Goal: Transaction & Acquisition: Purchase product/service

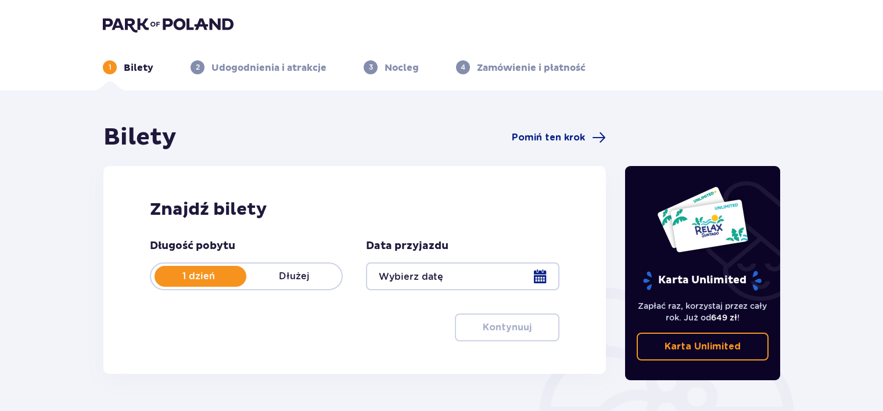
click at [536, 276] on div at bounding box center [462, 276] width 193 height 28
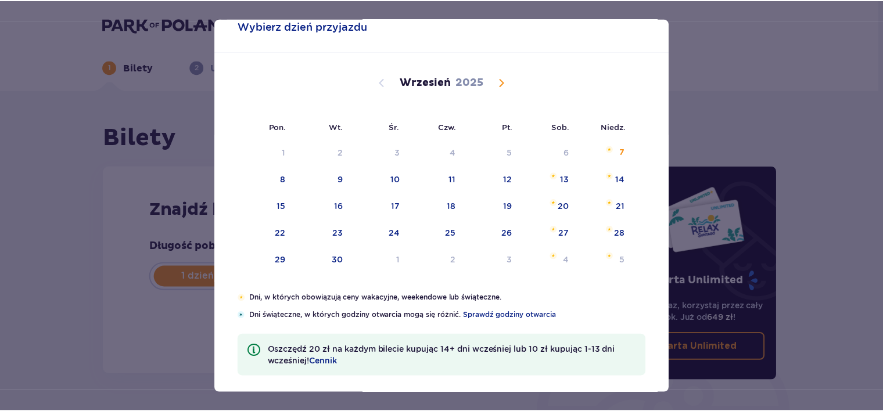
scroll to position [39, 0]
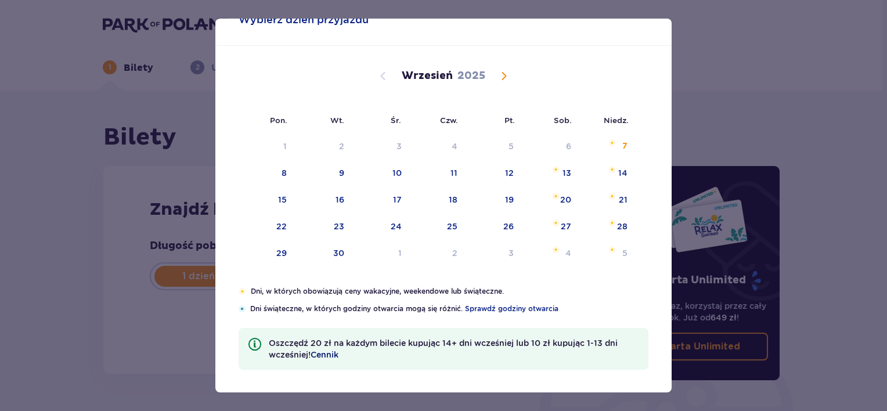
click at [330, 354] on span "Cennik" at bounding box center [325, 355] width 28 height 12
click at [283, 224] on div "22" at bounding box center [281, 227] width 10 height 12
type input "22.09.25"
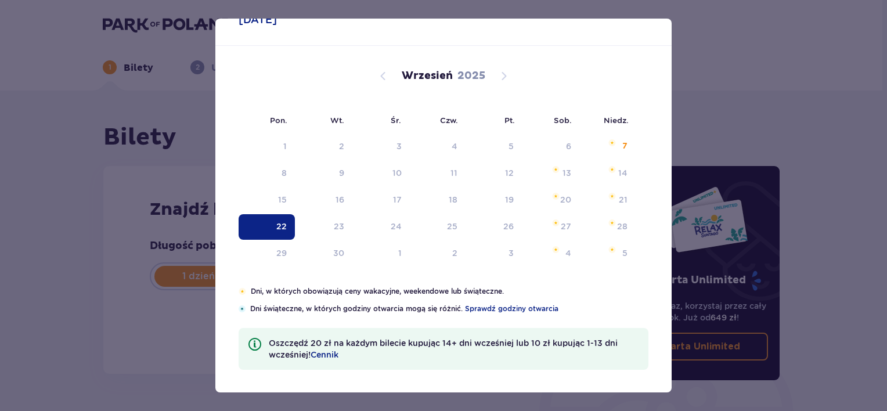
click at [283, 224] on div "22" at bounding box center [281, 227] width 10 height 12
click at [283, 224] on div "Znajdź bilety Długość pobytu 1 dzień Dłużej Data przyjazdu 22.09.25 Data pobytu…" at bounding box center [354, 270] width 502 height 208
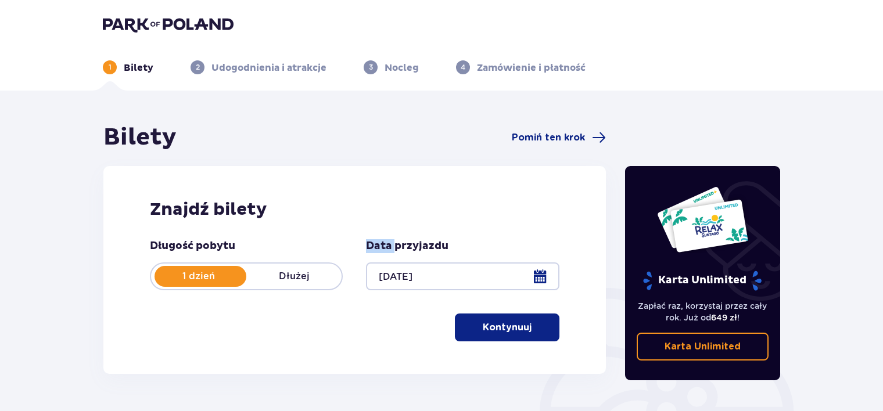
click at [502, 329] on p "Kontynuuj" at bounding box center [507, 327] width 49 height 13
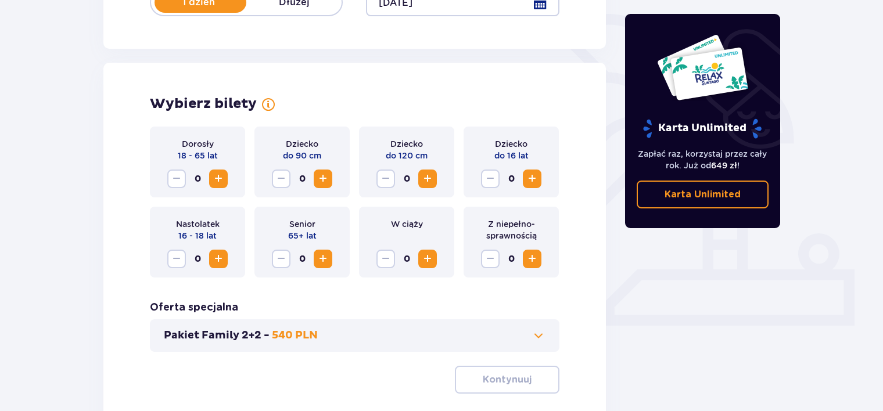
scroll to position [323, 0]
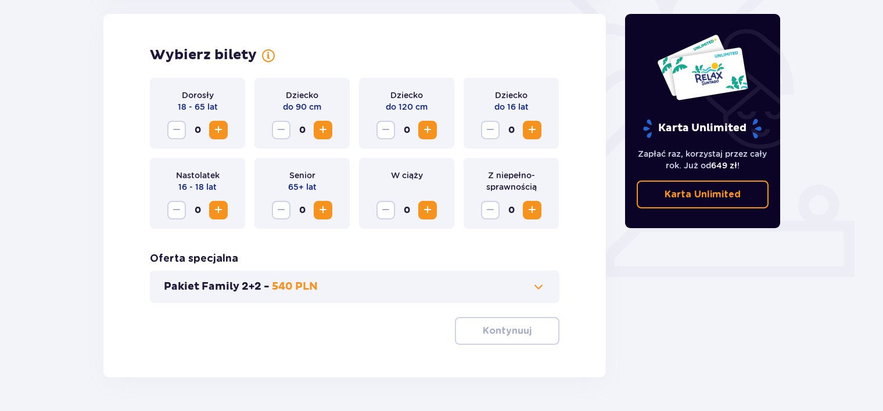
click at [325, 207] on span "Increase" at bounding box center [323, 210] width 14 height 14
click at [221, 131] on span "Increase" at bounding box center [218, 130] width 14 height 14
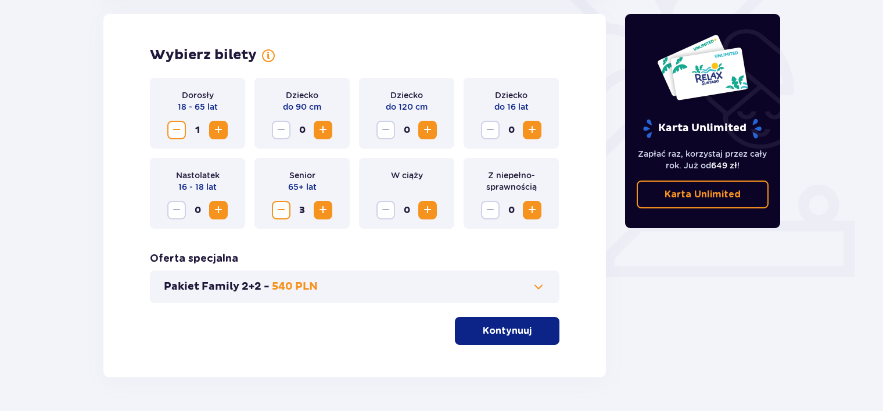
click at [221, 131] on span "Increase" at bounding box center [218, 130] width 14 height 14
click at [539, 286] on span at bounding box center [538, 287] width 14 height 14
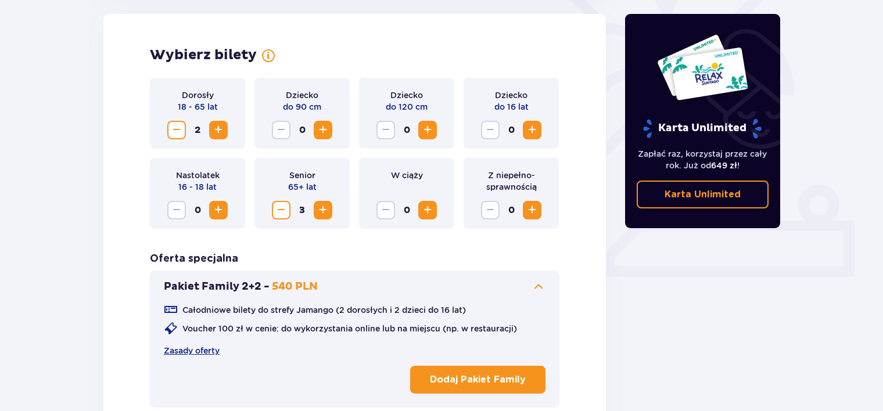
click at [539, 286] on span at bounding box center [538, 287] width 14 height 14
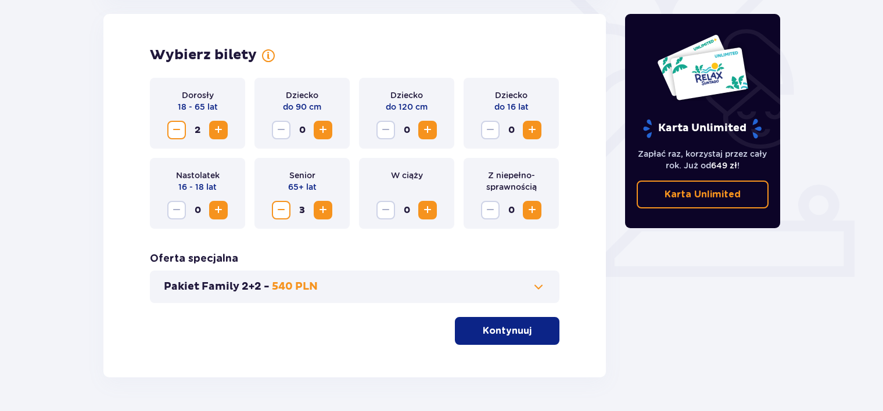
click at [497, 328] on p "Kontynuuj" at bounding box center [507, 331] width 49 height 13
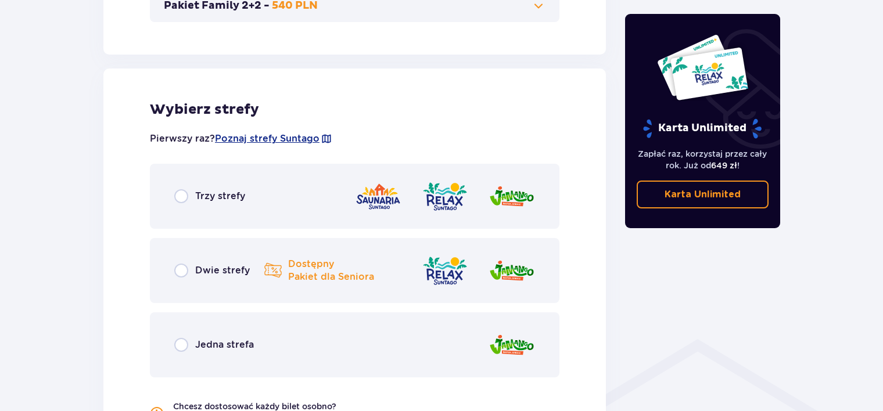
scroll to position [645, 0]
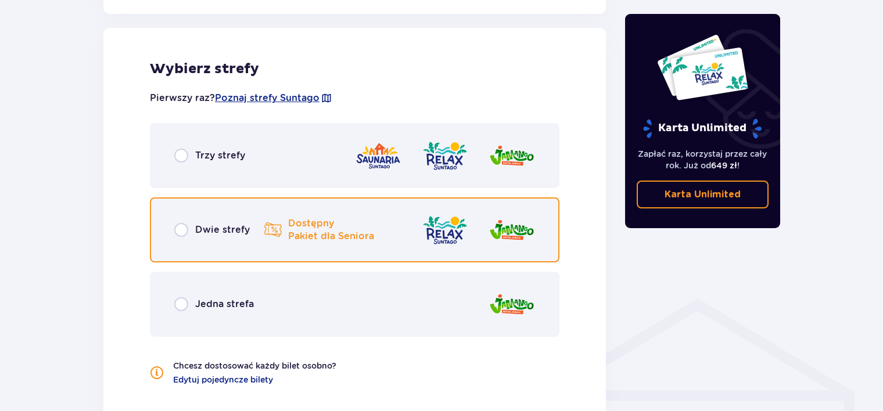
click at [181, 228] on input "radio" at bounding box center [181, 230] width 14 height 14
radio input "true"
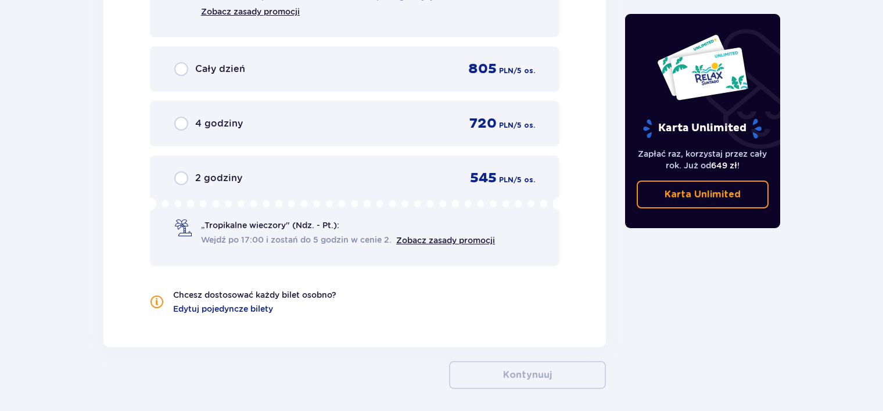
scroll to position [1319, 0]
click at [232, 306] on span "Edytuj pojedyncze bilety" at bounding box center [223, 307] width 100 height 12
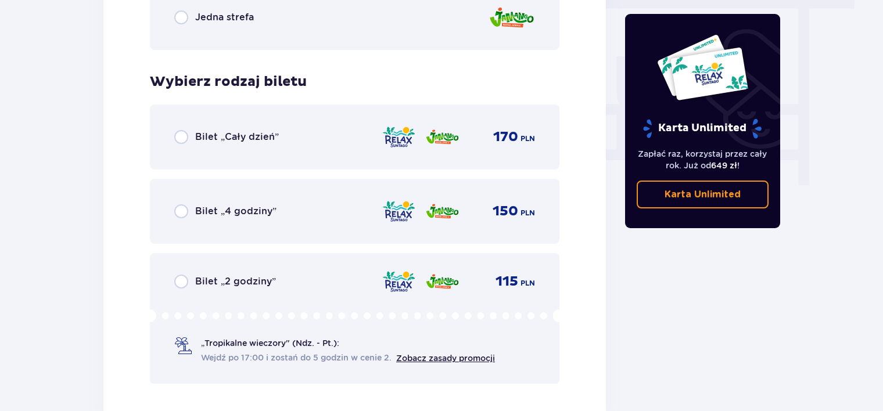
scroll to position [1097, 0]
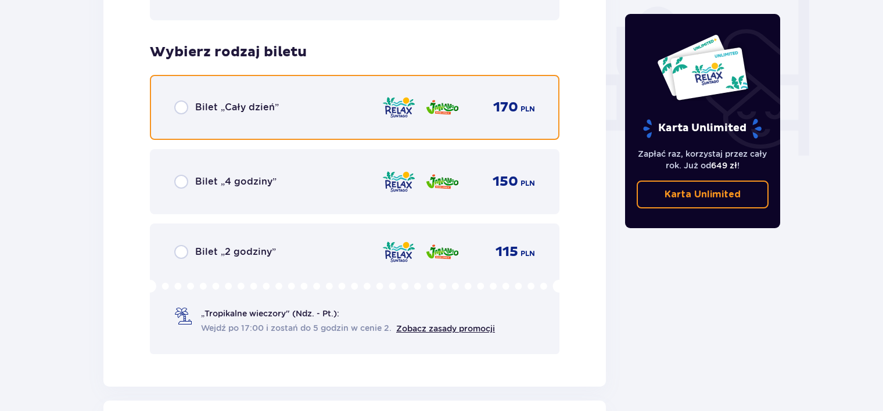
click at [183, 109] on input "radio" at bounding box center [181, 107] width 14 height 14
radio input "true"
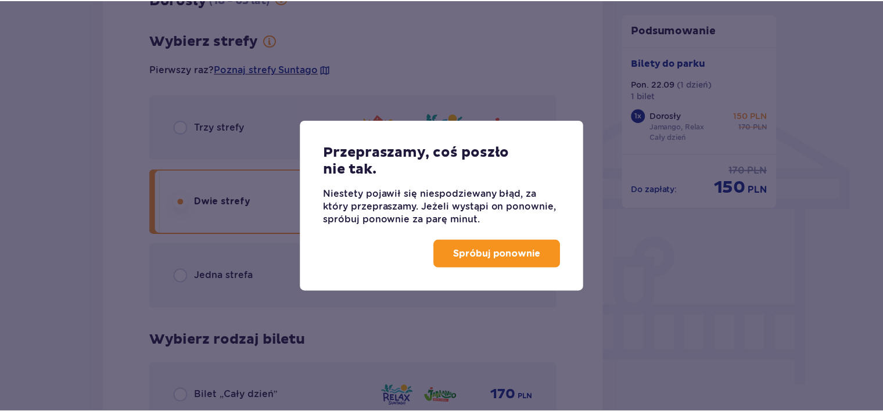
scroll to position [718, 0]
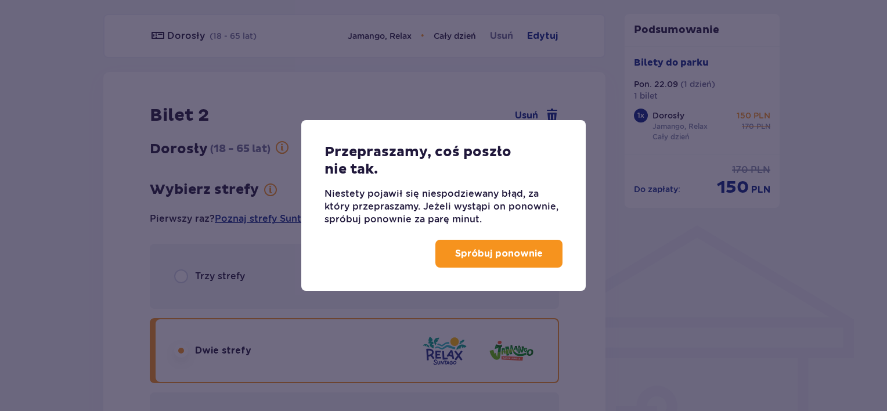
click at [491, 262] on button "Spróbuj ponownie" at bounding box center [499, 254] width 127 height 28
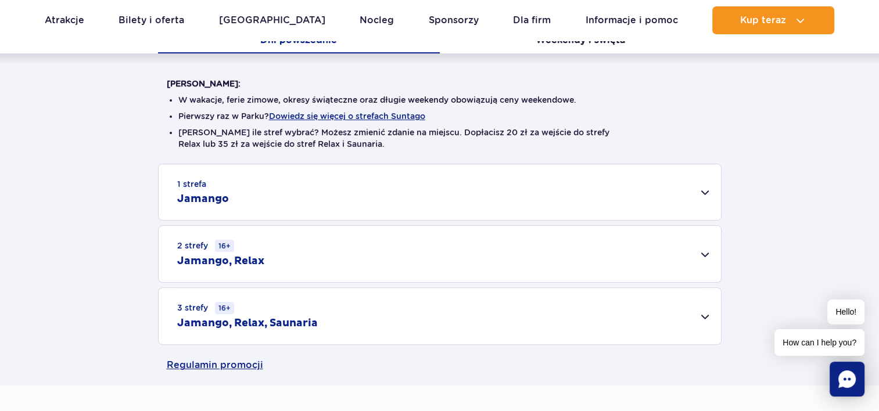
scroll to position [272, 0]
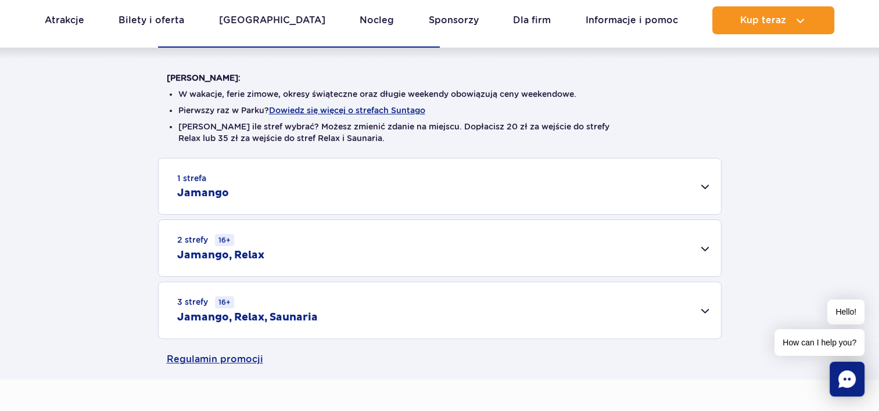
click at [705, 244] on div "2 strefy 16+ Jamango, Relax" at bounding box center [440, 248] width 562 height 56
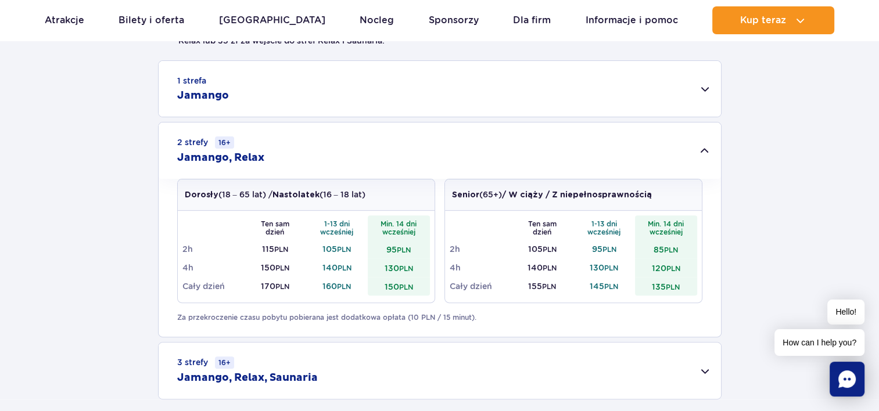
scroll to position [366, 0]
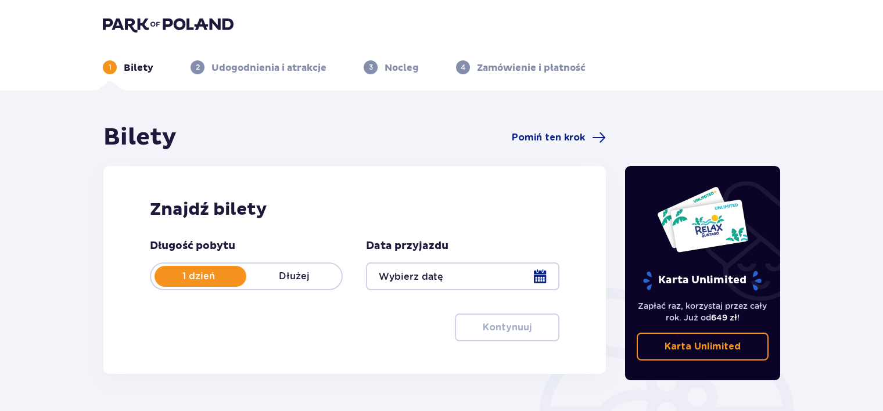
click at [545, 270] on div at bounding box center [462, 276] width 193 height 28
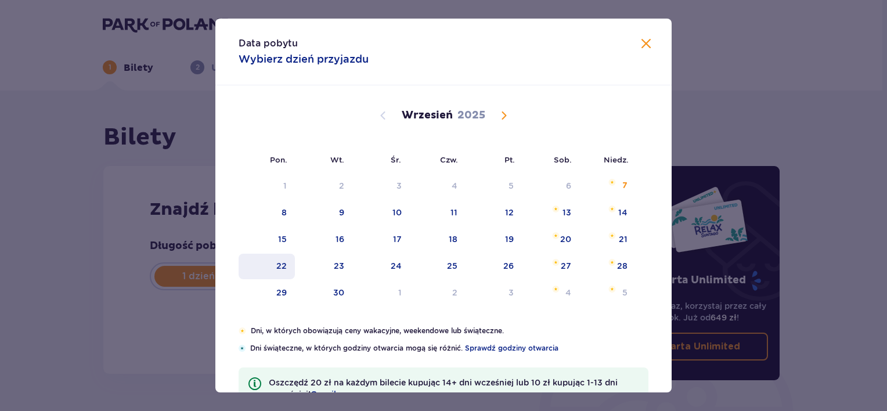
click at [286, 268] on div "22" at bounding box center [267, 267] width 56 height 26
type input "22.09.25"
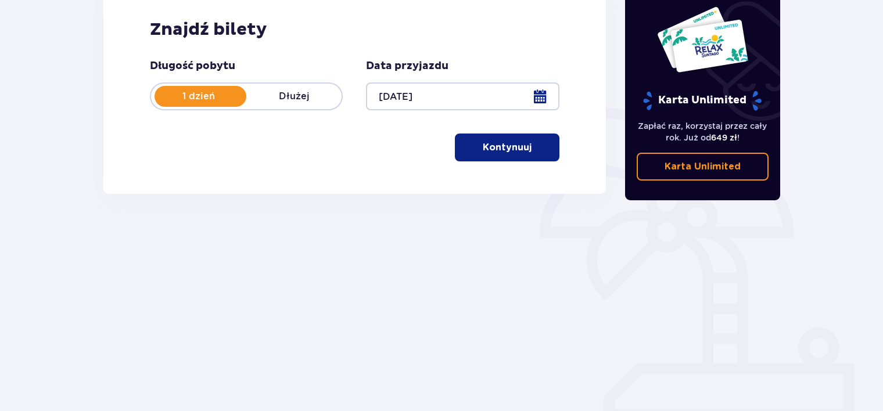
scroll to position [181, 0]
click at [495, 149] on p "Kontynuuj" at bounding box center [507, 147] width 49 height 13
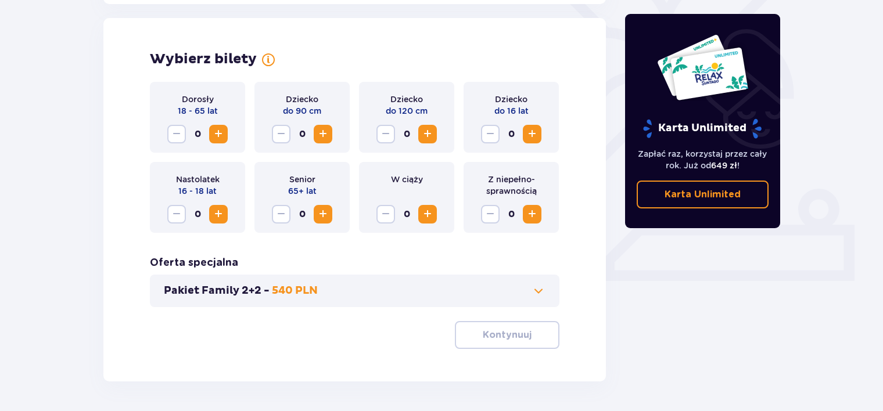
scroll to position [323, 0]
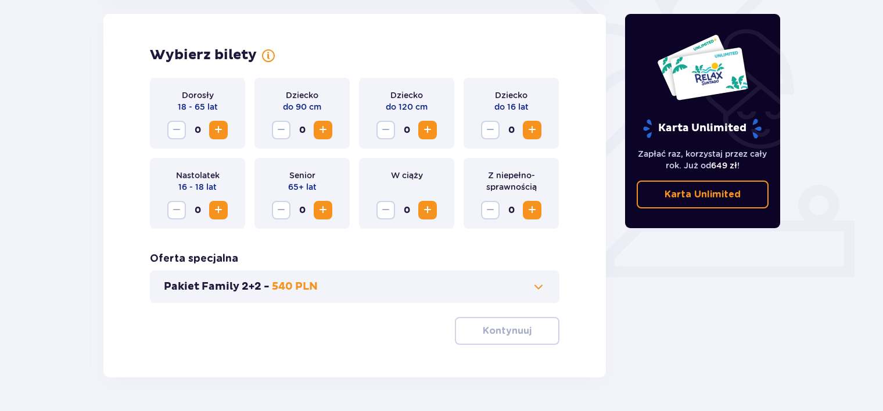
click at [220, 132] on span "Increase" at bounding box center [218, 130] width 14 height 14
click at [325, 210] on span "Increase" at bounding box center [323, 210] width 14 height 14
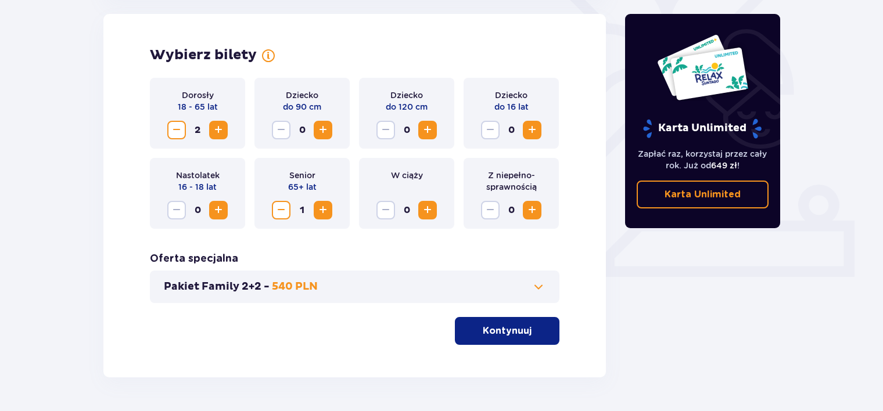
click at [325, 210] on span "Increase" at bounding box center [323, 210] width 14 height 14
click at [497, 329] on p "Kontynuuj" at bounding box center [507, 331] width 49 height 13
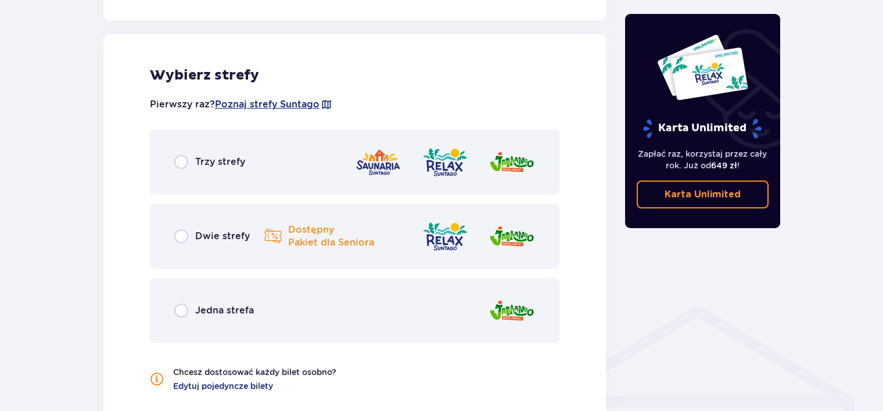
scroll to position [645, 0]
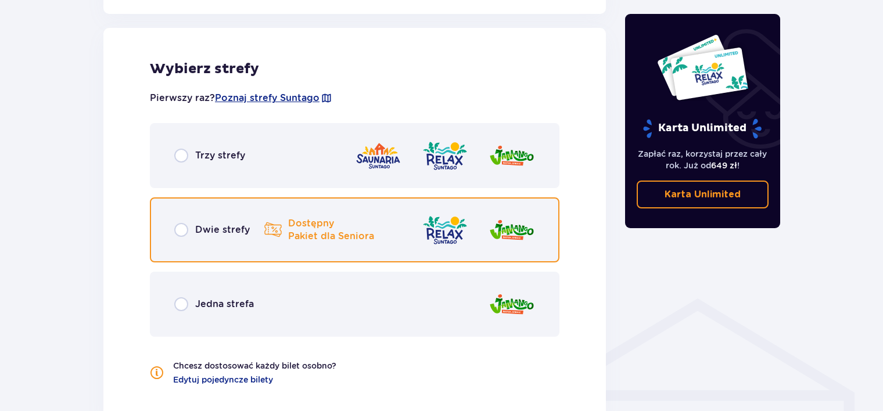
click at [179, 229] on input "radio" at bounding box center [181, 230] width 14 height 14
radio input "true"
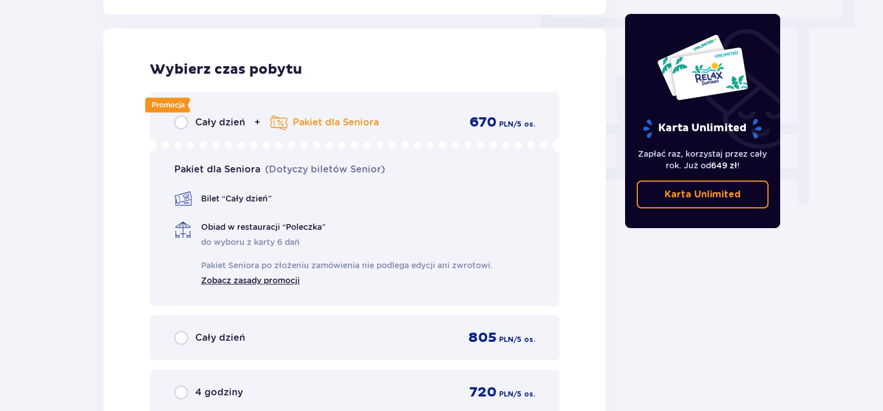
scroll to position [1049, 0]
click at [286, 280] on link "Zobacz zasady promocji" at bounding box center [250, 279] width 99 height 14
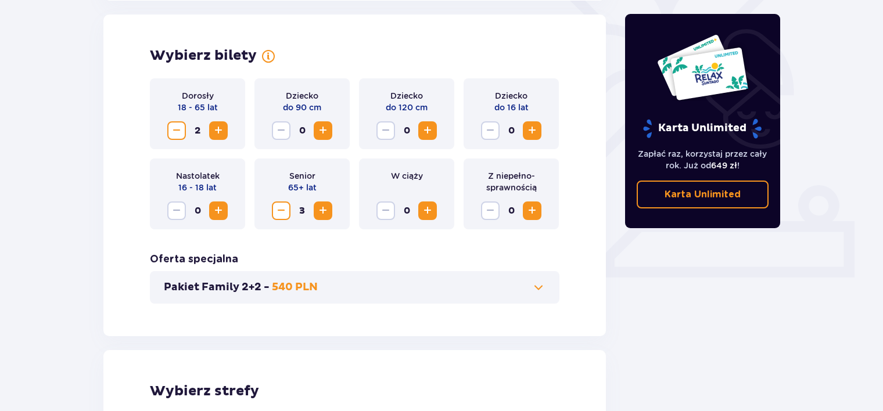
scroll to position [318, 0]
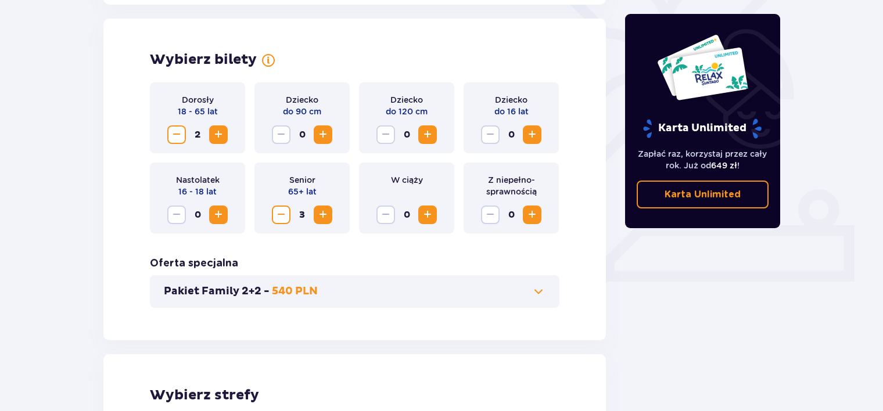
click at [281, 214] on span "Decrease" at bounding box center [281, 215] width 14 height 14
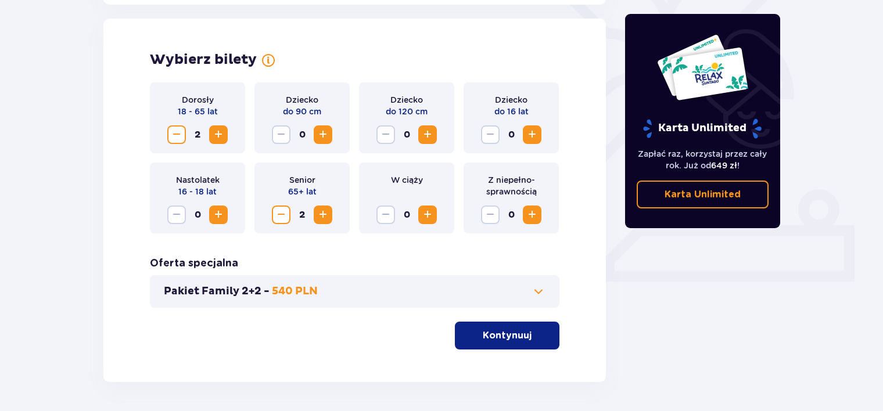
click at [281, 214] on span "Decrease" at bounding box center [281, 215] width 14 height 14
click at [218, 136] on span "Increase" at bounding box center [218, 135] width 14 height 14
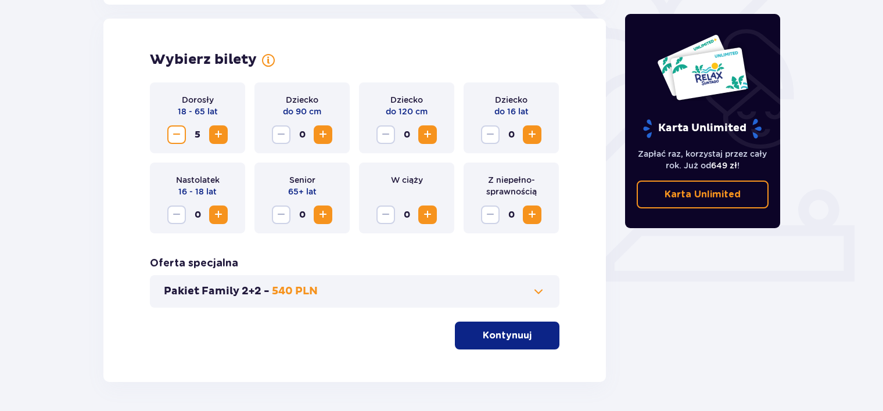
click at [218, 136] on span "Increase" at bounding box center [218, 135] width 14 height 14
click at [176, 134] on span "Decrease" at bounding box center [177, 135] width 14 height 14
click at [510, 339] on p "Kontynuuj" at bounding box center [507, 335] width 49 height 13
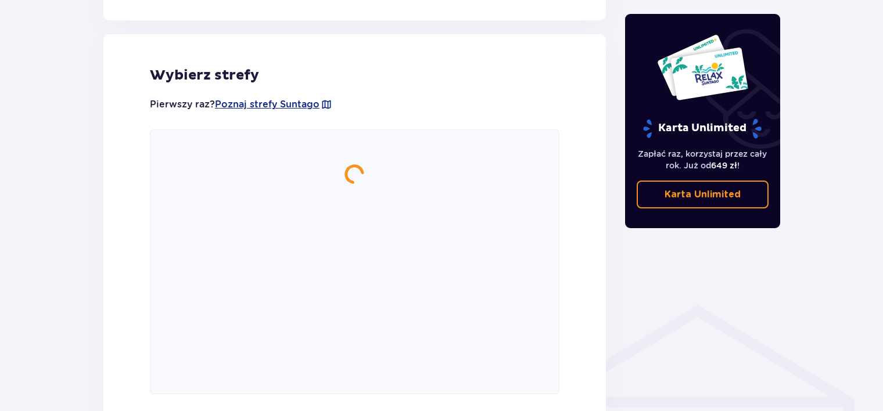
scroll to position [645, 0]
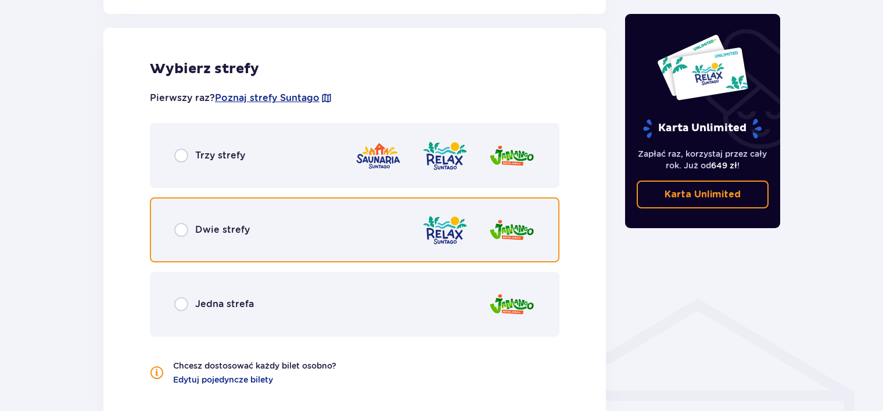
click at [179, 224] on input "radio" at bounding box center [181, 230] width 14 height 14
radio input "true"
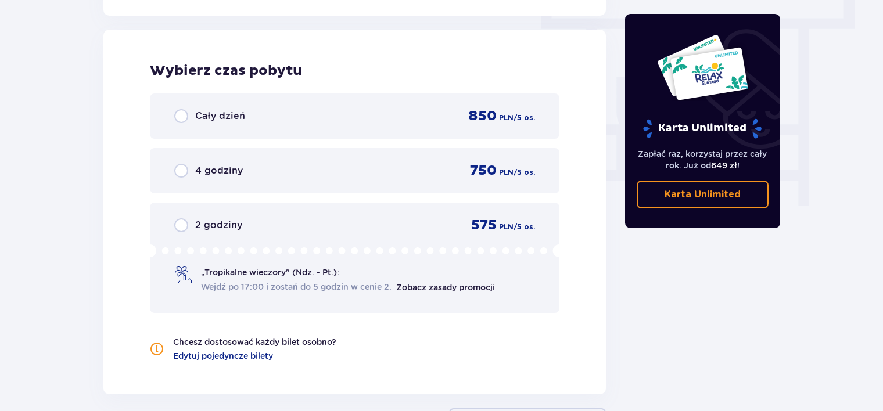
scroll to position [1049, 0]
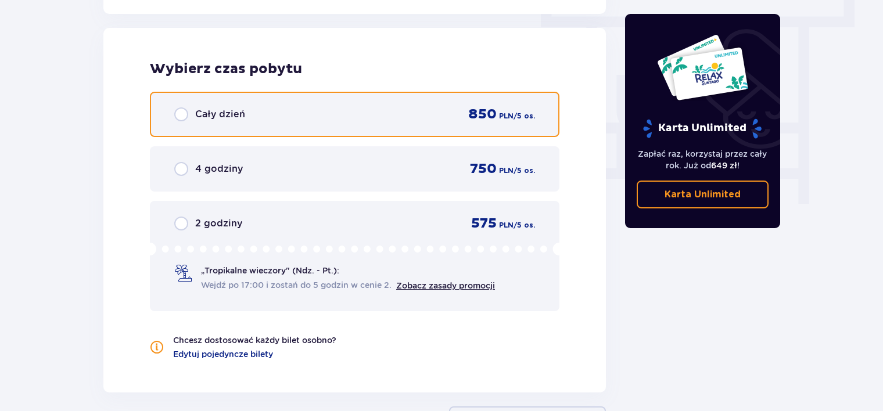
click at [180, 116] on input "radio" at bounding box center [181, 114] width 14 height 14
radio input "true"
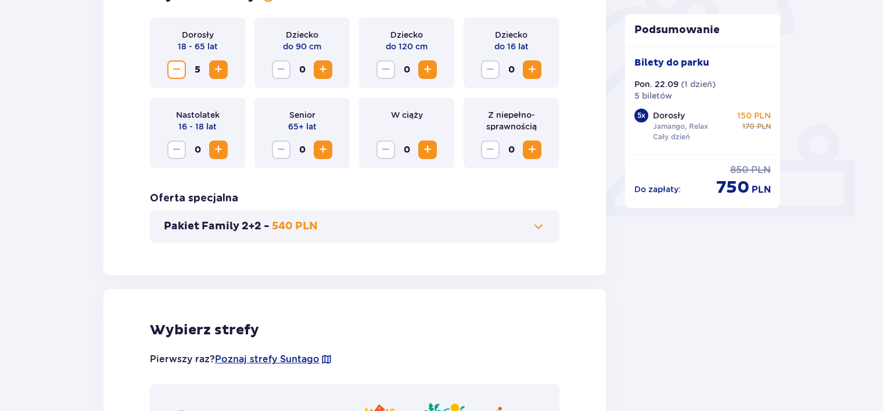
scroll to position [257, 0]
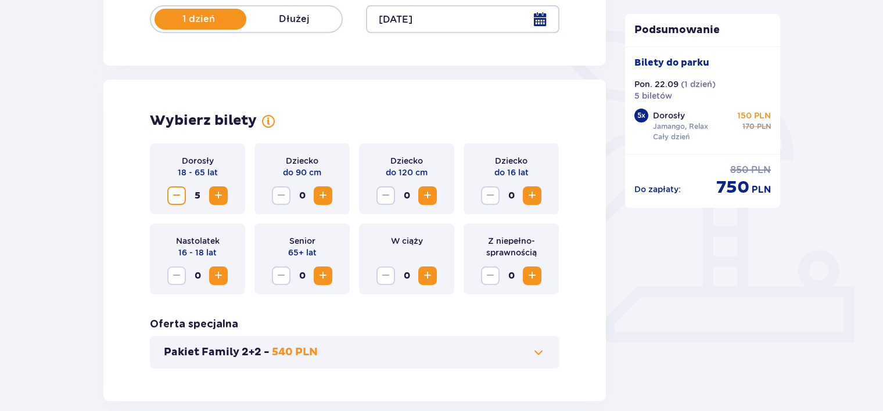
click at [325, 278] on span "Increase" at bounding box center [323, 276] width 14 height 14
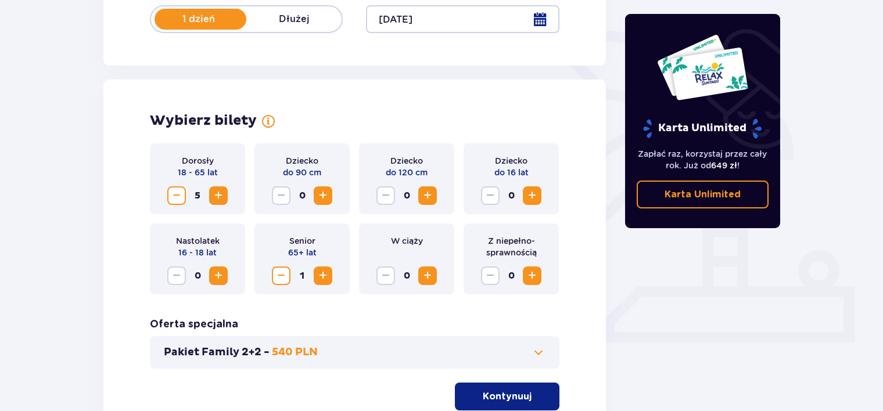
click at [325, 278] on span "Increase" at bounding box center [323, 276] width 14 height 14
click at [172, 199] on span "Decrease" at bounding box center [177, 196] width 14 height 14
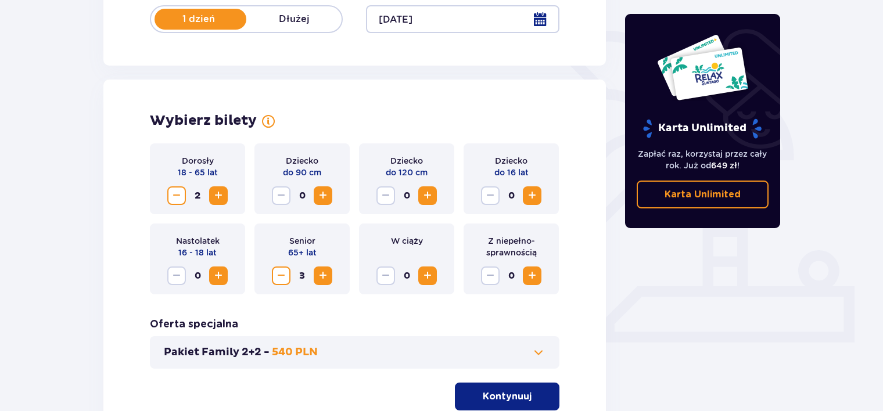
click at [508, 396] on p "Kontynuuj" at bounding box center [507, 396] width 49 height 13
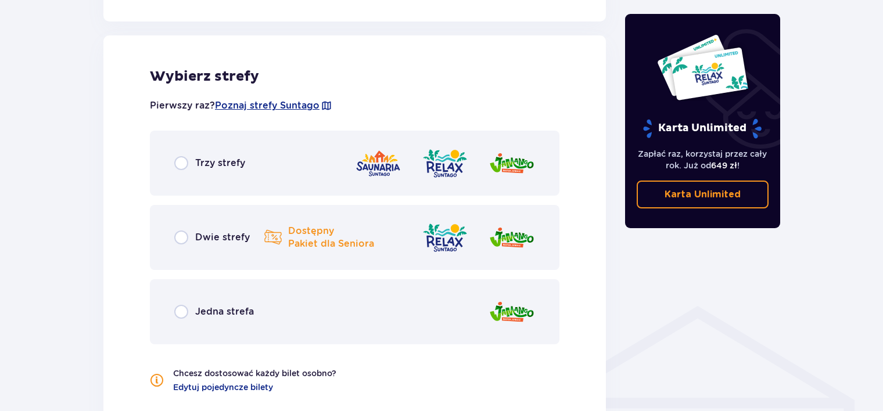
scroll to position [645, 0]
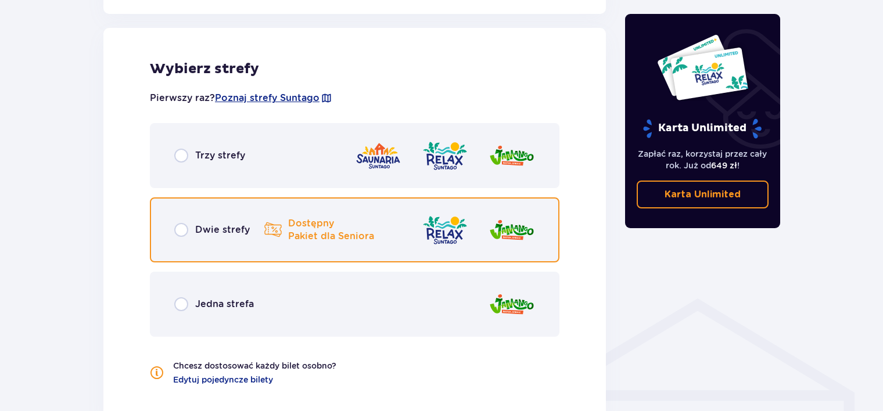
click at [184, 229] on input "radio" at bounding box center [181, 230] width 14 height 14
radio input "true"
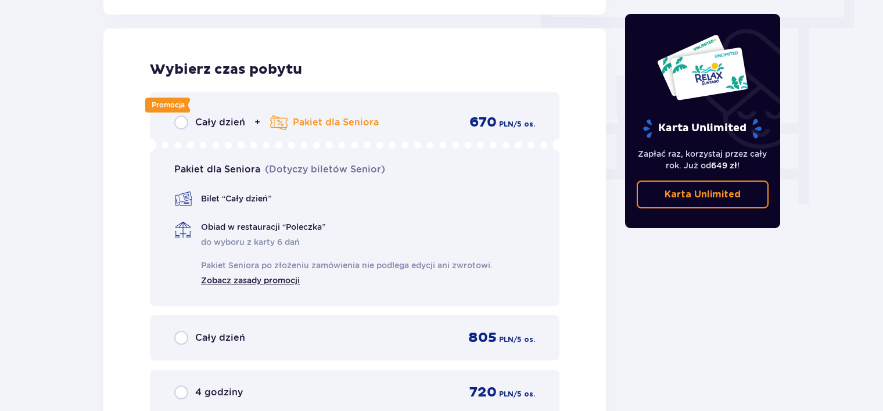
scroll to position [1049, 0]
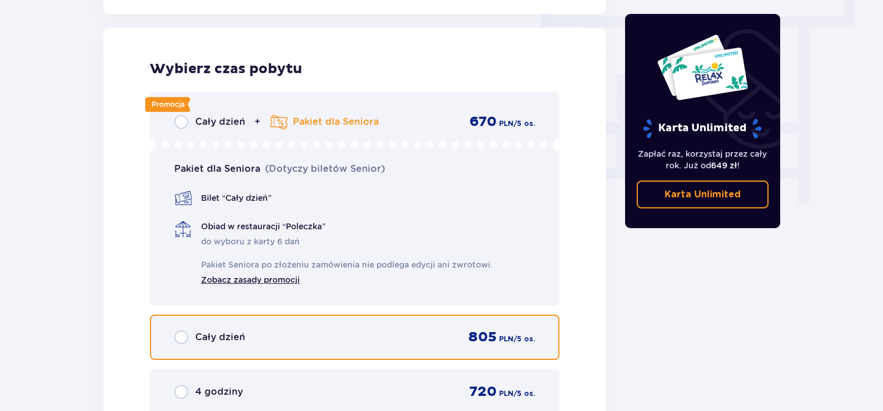
click at [182, 338] on input "radio" at bounding box center [181, 337] width 14 height 14
radio input "true"
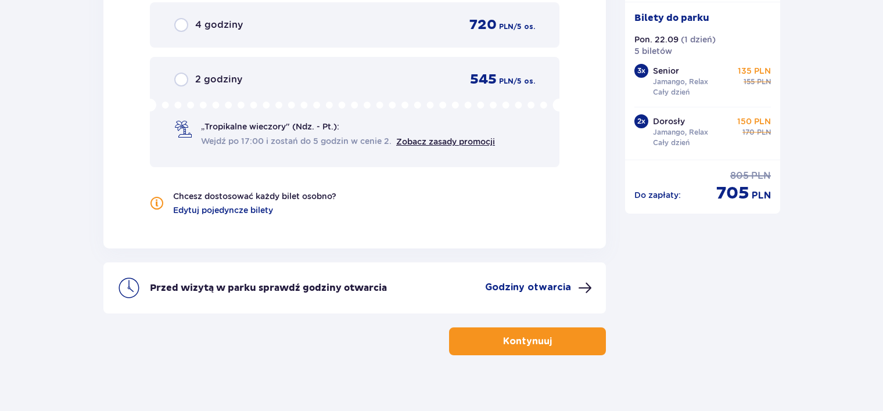
scroll to position [1422, 0]
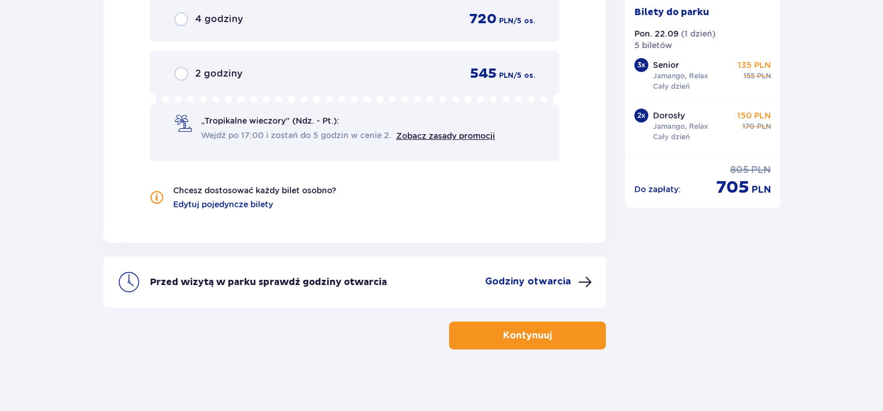
click at [556, 282] on p "Godziny otwarcia" at bounding box center [528, 281] width 86 height 13
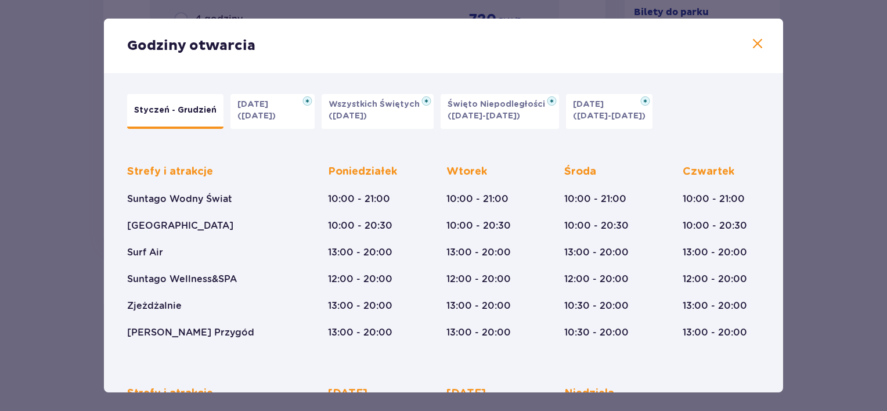
click at [753, 46] on span at bounding box center [758, 44] width 14 height 14
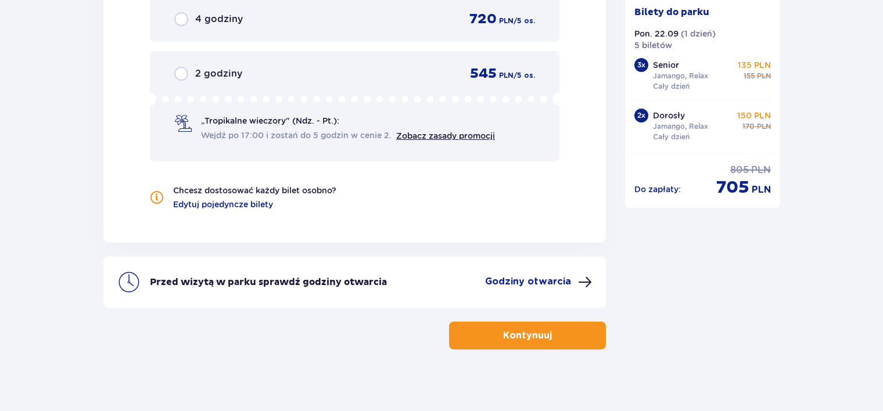
click at [549, 334] on span "button" at bounding box center [554, 336] width 14 height 14
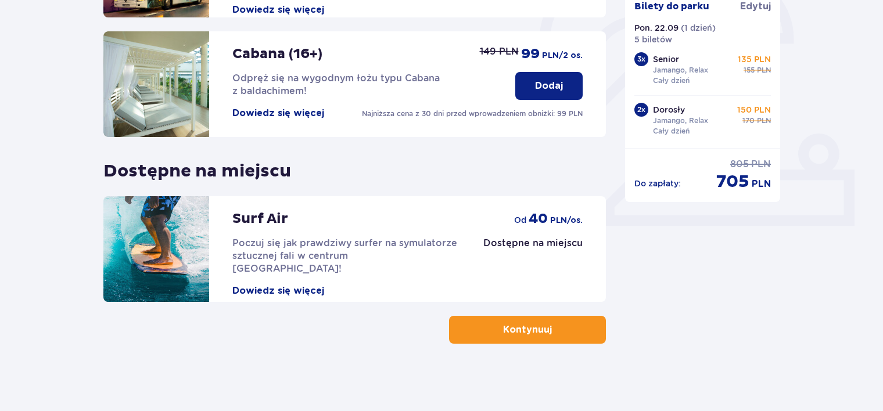
scroll to position [376, 0]
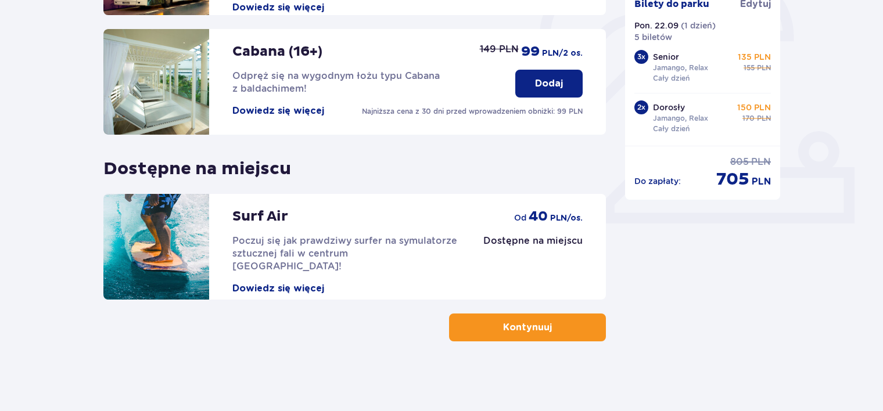
click at [541, 330] on button "Kontynuuj" at bounding box center [527, 328] width 157 height 28
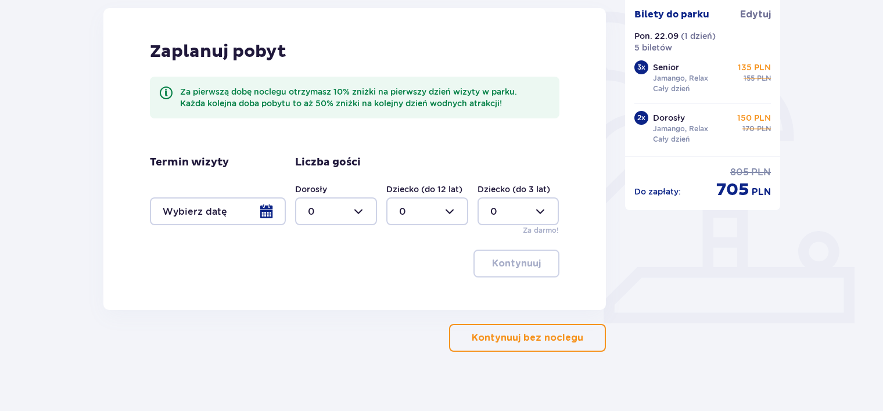
scroll to position [287, 0]
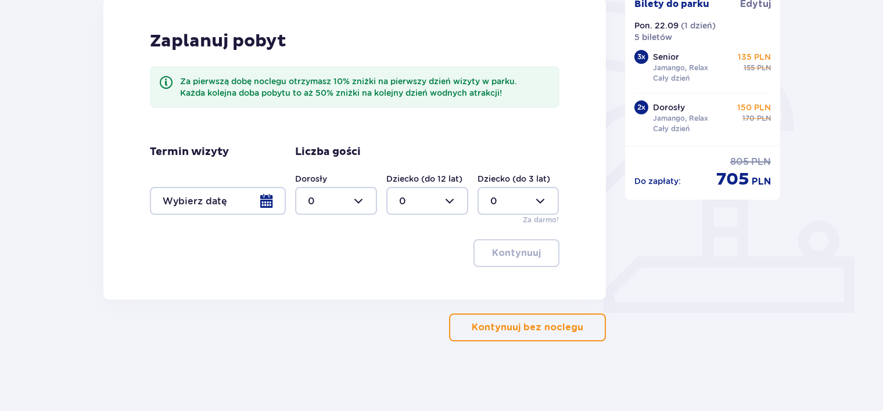
click at [542, 329] on p "Kontynuuj bez noclegu" at bounding box center [527, 327] width 111 height 13
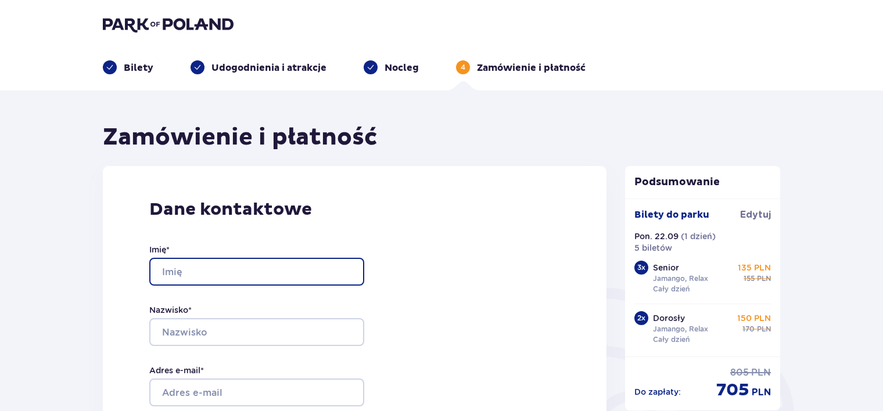
click at [177, 272] on input "Imię *" at bounding box center [256, 272] width 215 height 28
type input "Kinga"
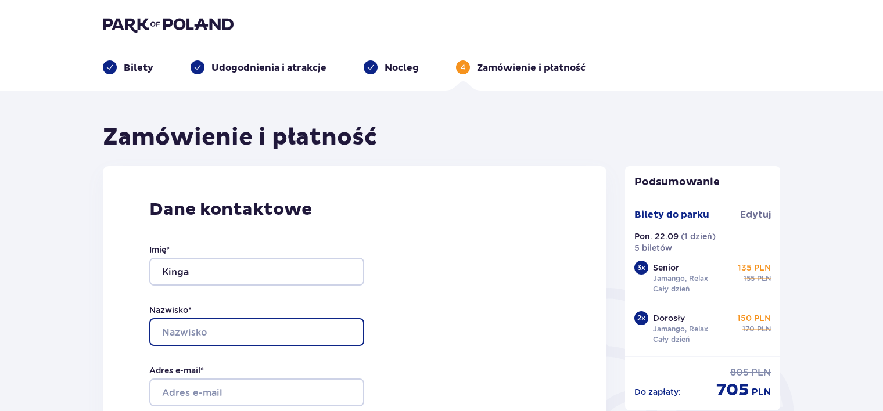
type input "Siemiątkowska"
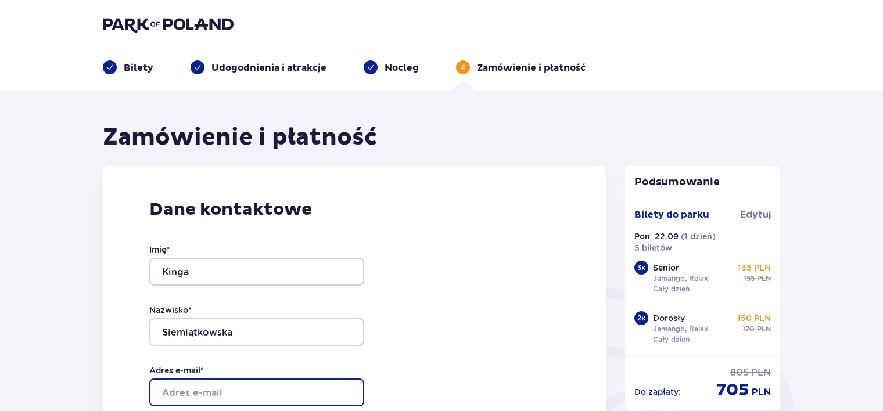
type input "dreamkinsie@gmail.com"
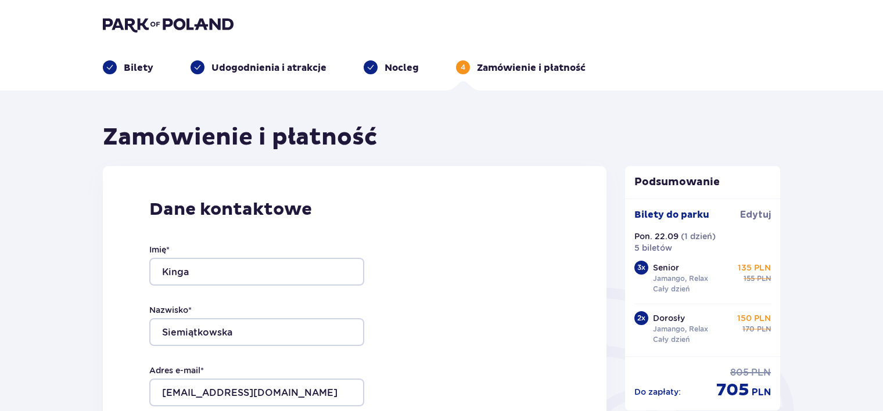
type input "dreamkinsie@gmail.com"
type input "604689219"
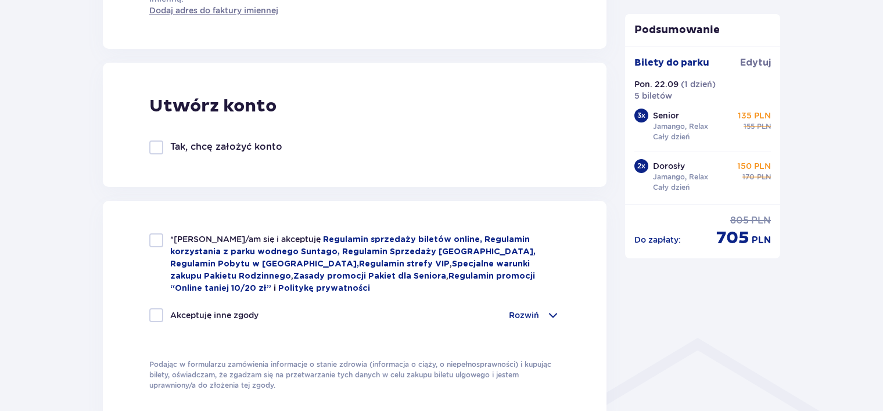
scroll to position [631, 0]
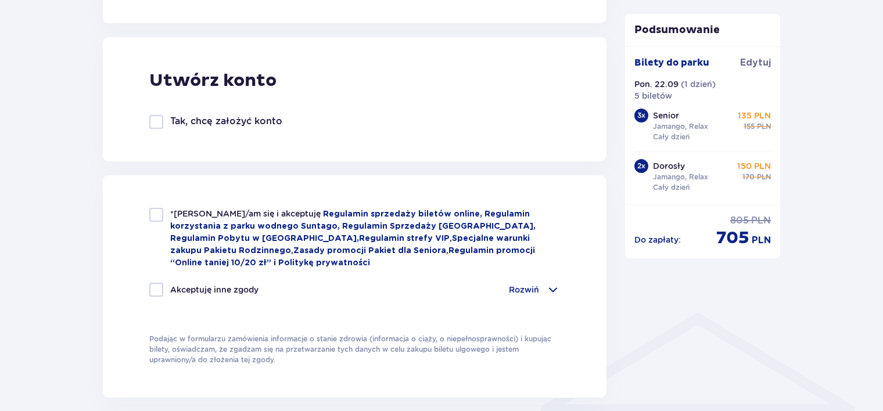
click at [155, 215] on div at bounding box center [156, 215] width 14 height 14
checkbox input "true"
click at [157, 284] on div at bounding box center [156, 290] width 14 height 14
checkbox input "true"
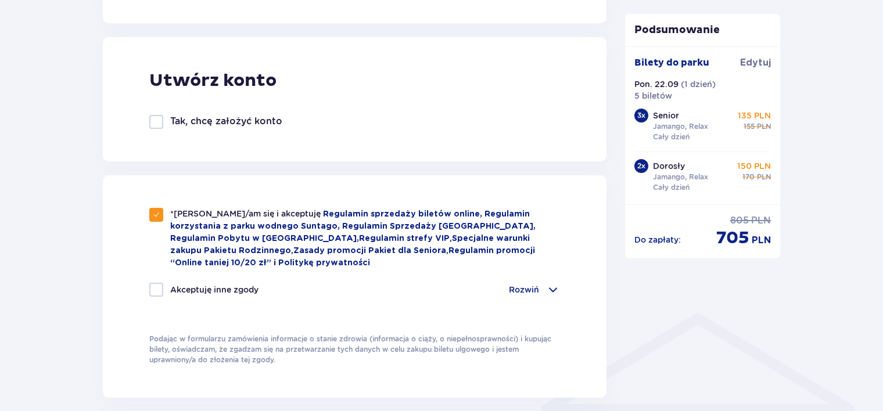
checkbox input "true"
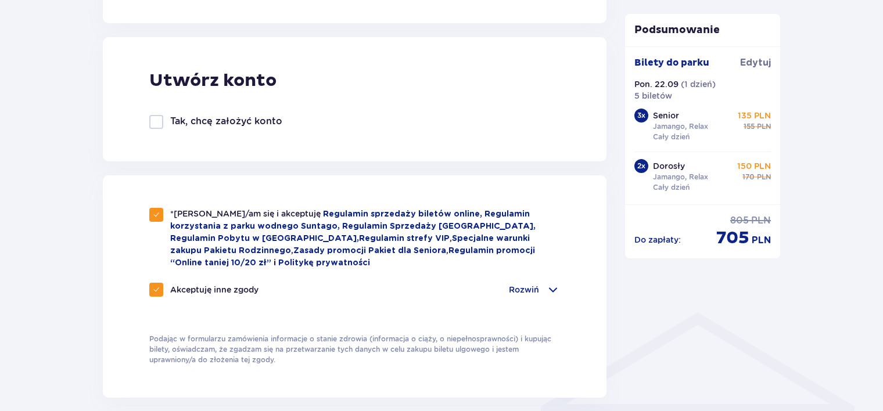
click at [552, 287] on span at bounding box center [553, 290] width 14 height 14
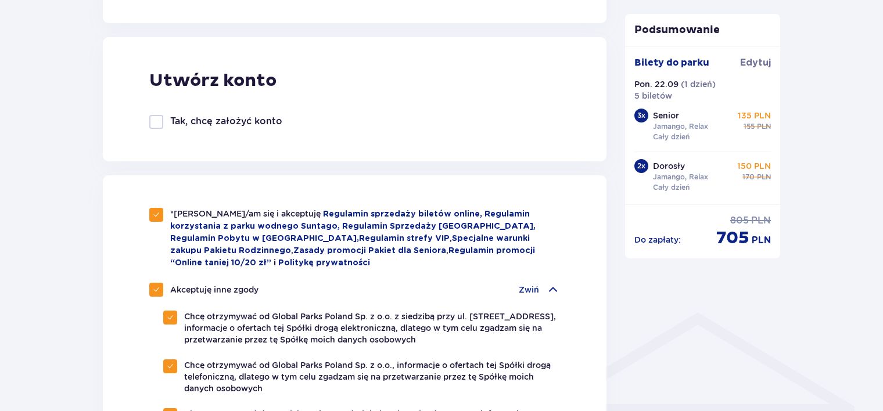
click at [157, 286] on span at bounding box center [156, 289] width 7 height 7
checkbox input "false"
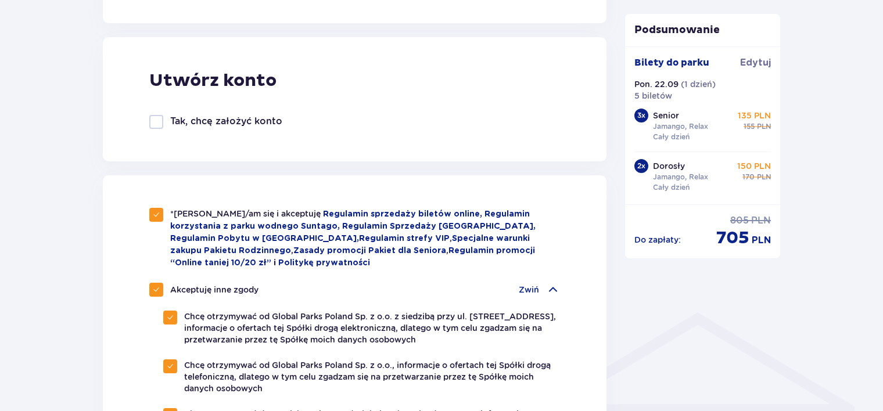
checkbox input "false"
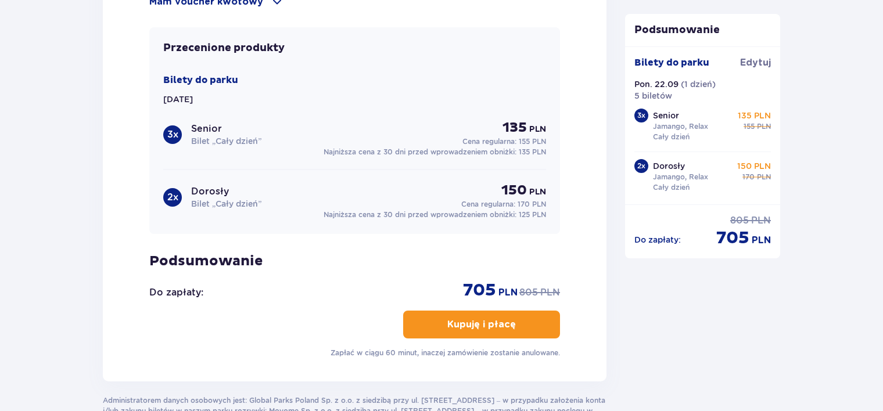
scroll to position [1408, 0]
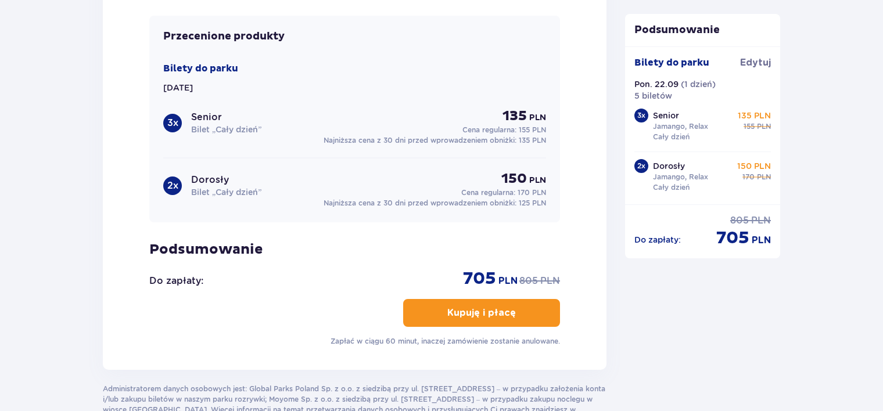
click at [488, 307] on p "Kupuję i płacę" at bounding box center [481, 313] width 69 height 13
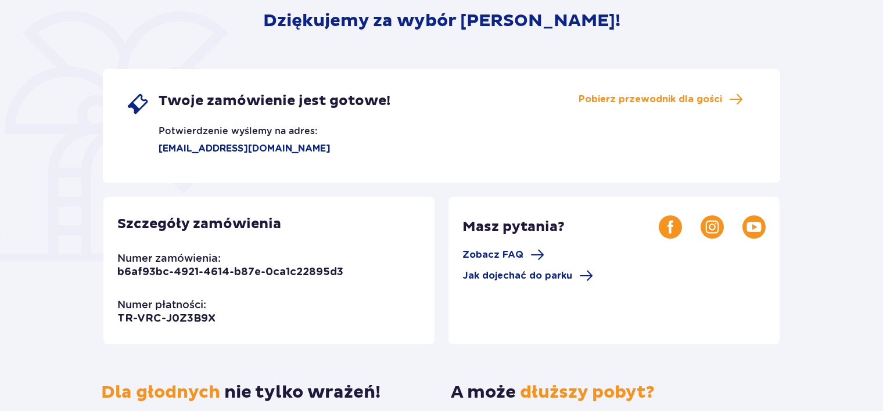
scroll to position [157, 0]
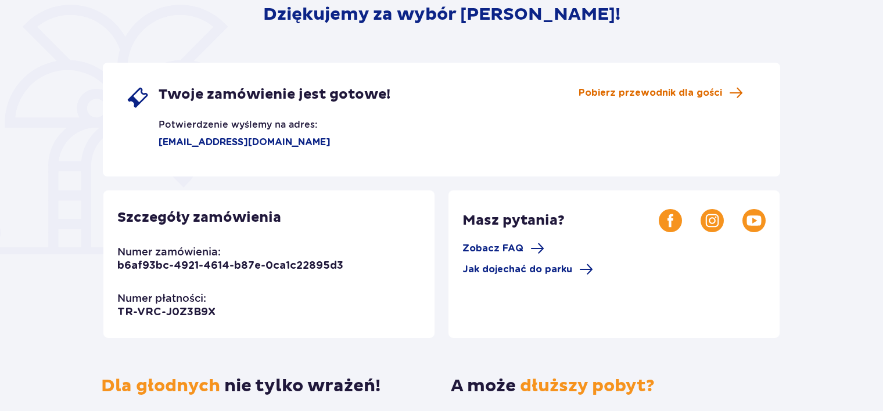
click at [700, 92] on span "Pobierz przewodnik dla gości" at bounding box center [649, 93] width 143 height 13
click at [500, 243] on span "Zobacz FAQ" at bounding box center [492, 248] width 61 height 13
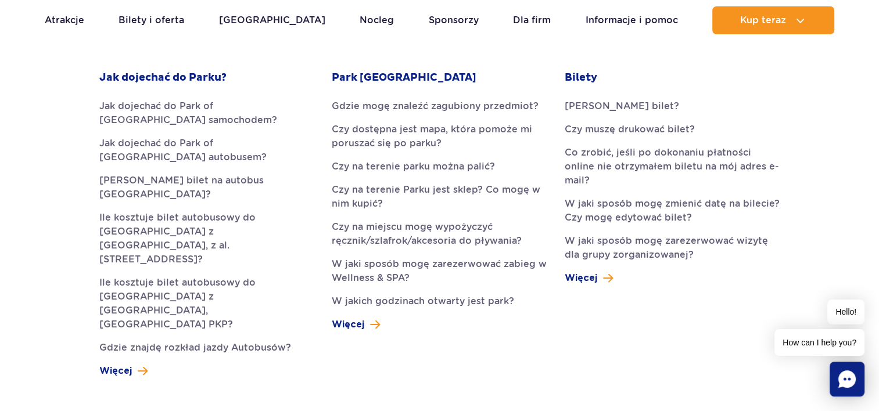
scroll to position [350, 0]
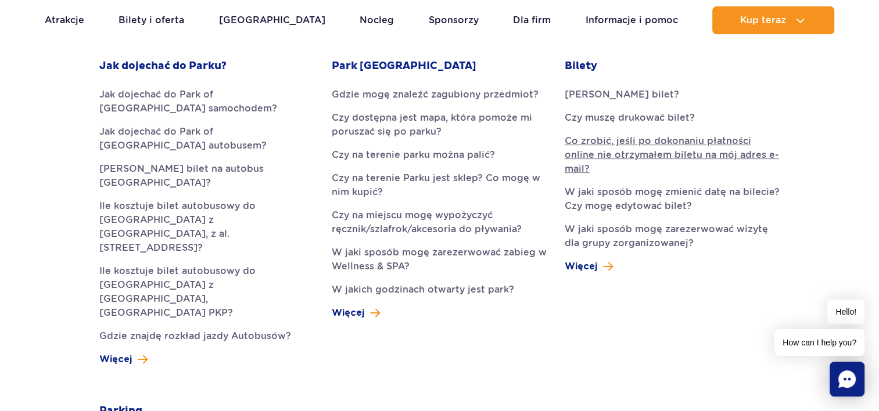
click at [646, 144] on link "Co zrobić, jeśli po dokonaniu płatności online nie otrzymałem biletu na mój adr…" at bounding box center [671, 155] width 215 height 42
